Goal: Find specific page/section: Find specific page/section

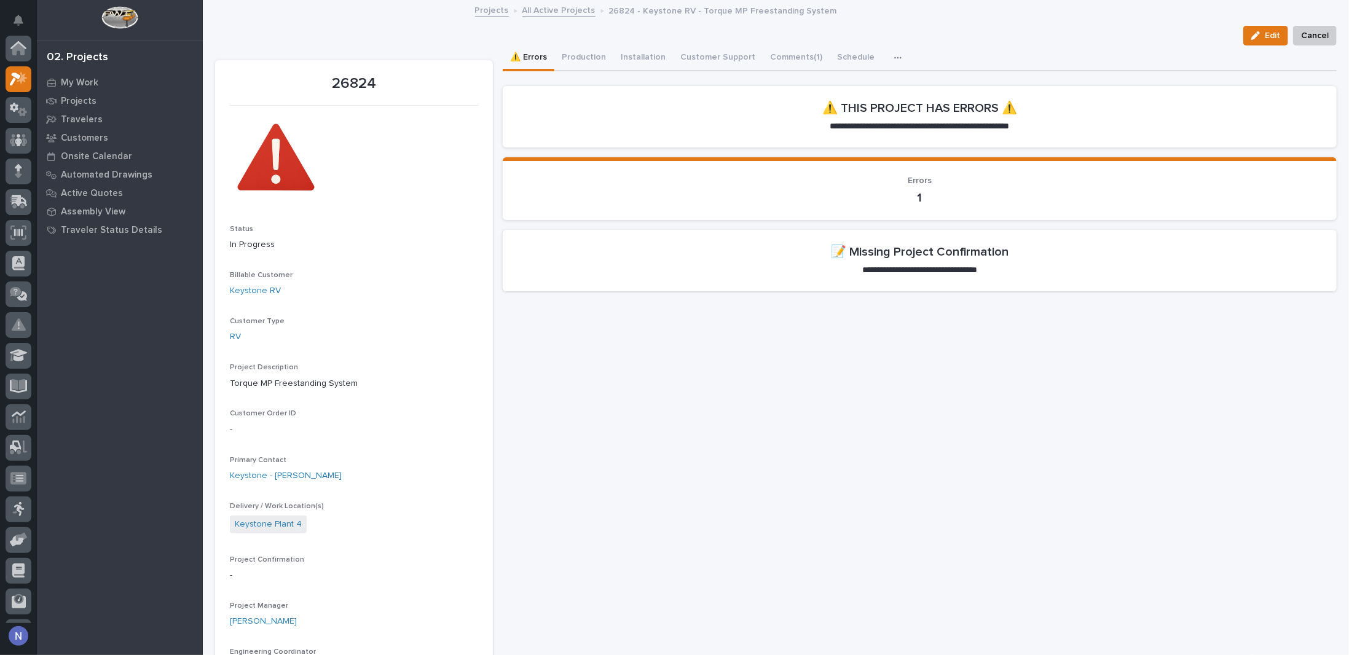
scroll to position [31, 0]
click at [83, 174] on p "Automated Drawings" at bounding box center [107, 175] width 92 height 11
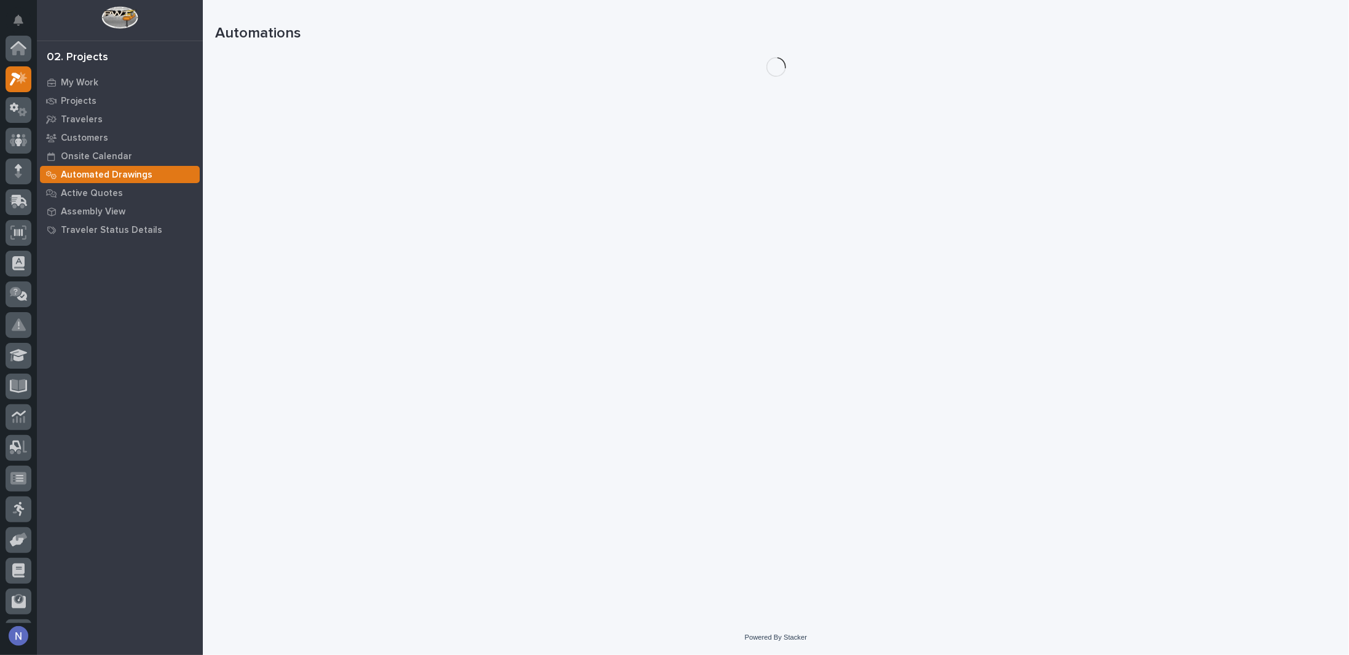
scroll to position [31, 0]
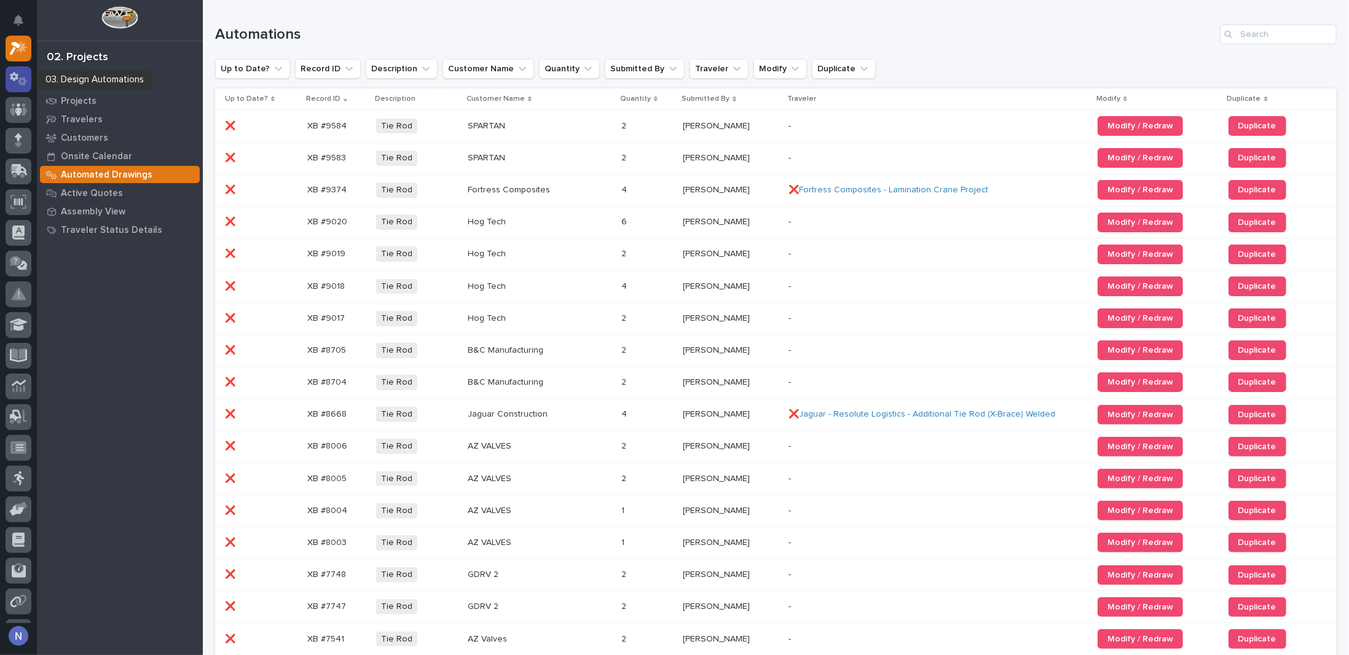
click at [20, 74] on icon at bounding box center [19, 79] width 18 height 14
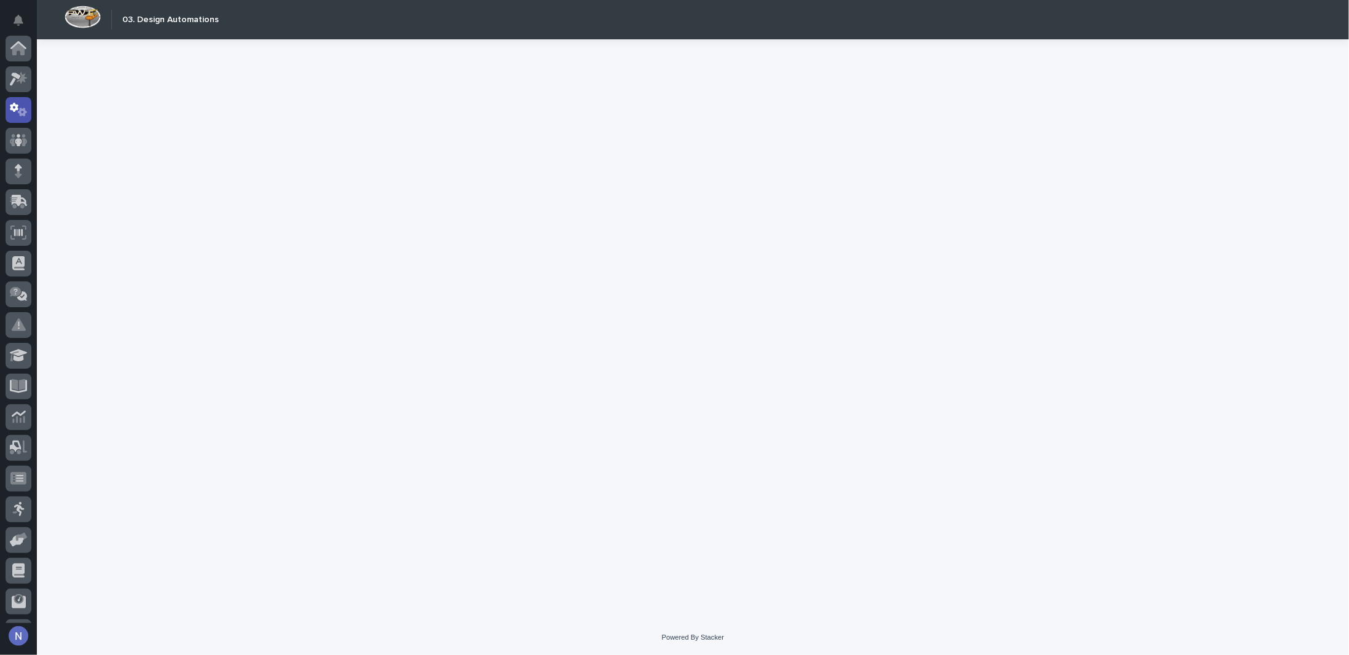
scroll to position [61, 0]
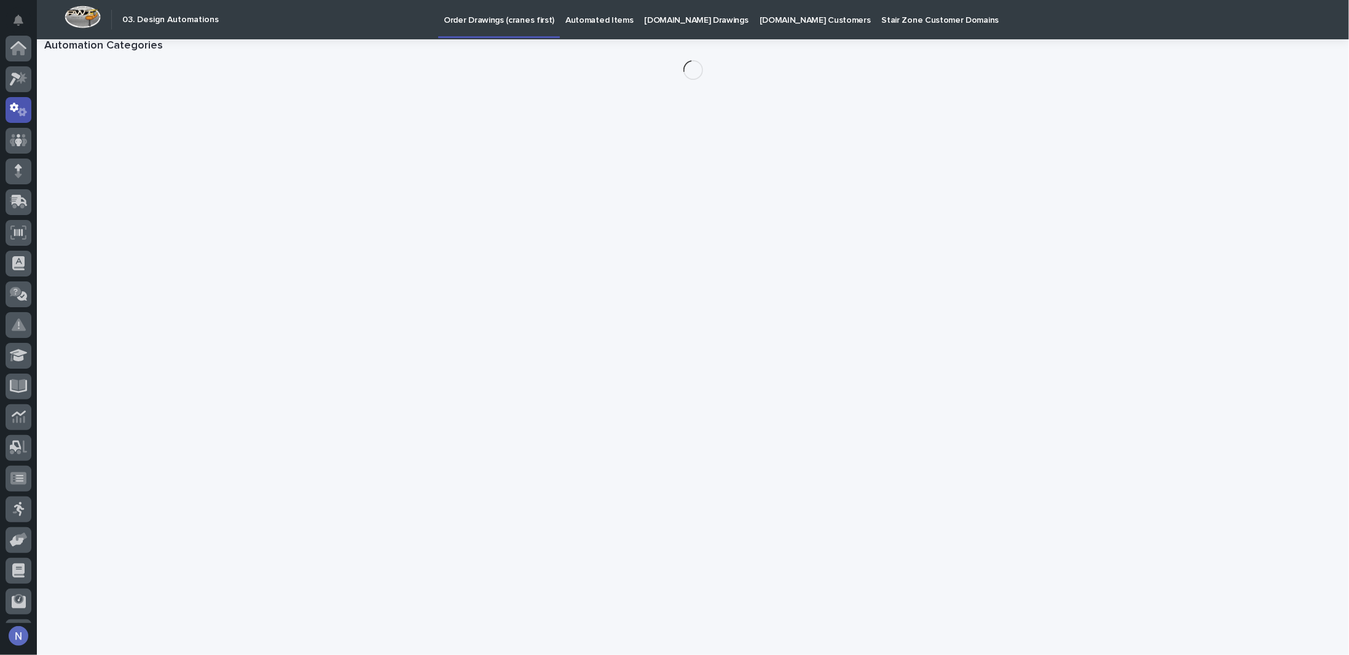
scroll to position [61, 0]
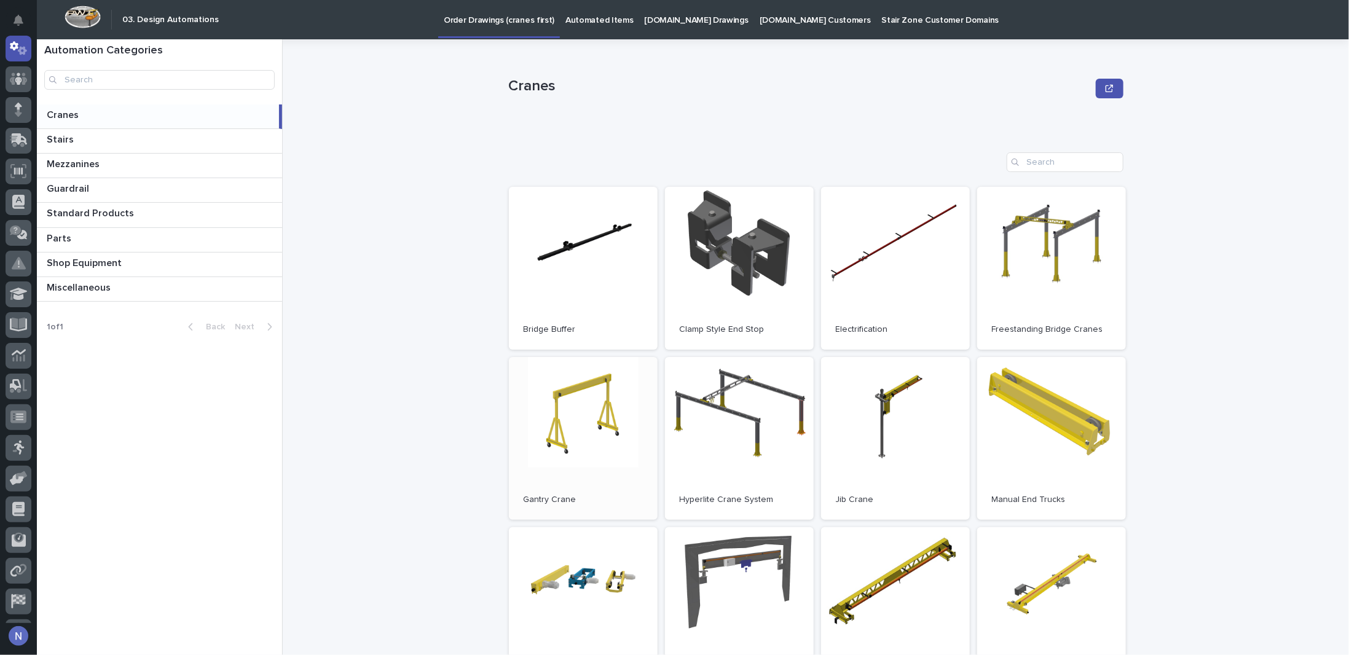
click at [554, 415] on link "Open" at bounding box center [583, 438] width 149 height 163
click at [1036, 243] on link "Open" at bounding box center [1051, 268] width 149 height 163
